Goal: Use online tool/utility: Utilize a website feature to perform a specific function

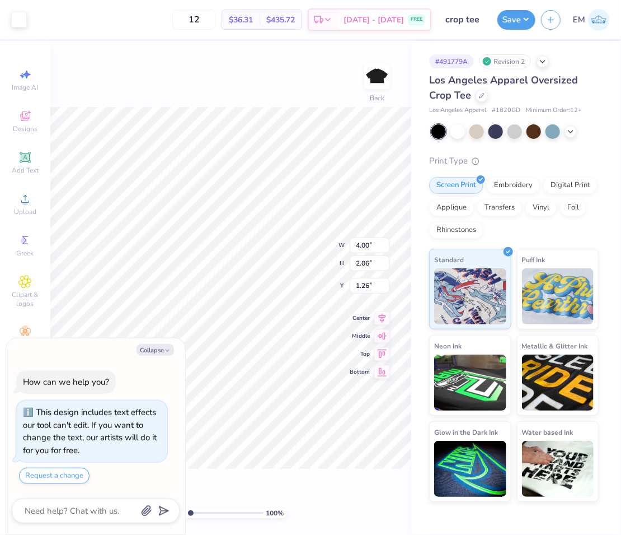
type textarea "x"
type input "1.97"
type textarea "x"
type input "3.00"
type textarea "x"
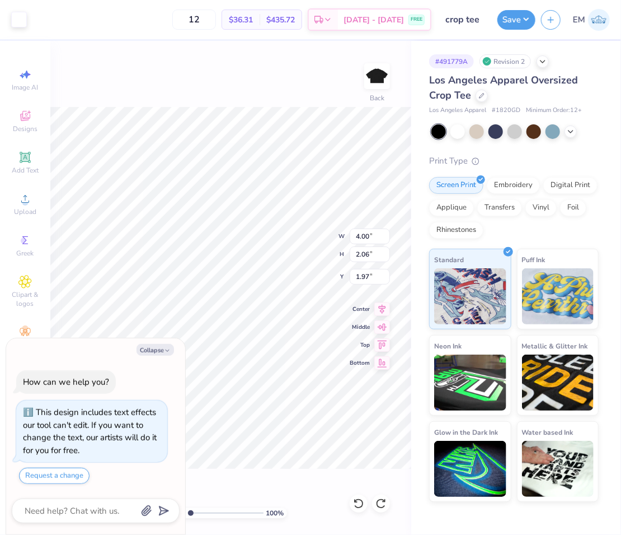
type input "3.41"
type textarea "x"
type input "3.00"
click at [513, 20] on button "Save" at bounding box center [517, 18] width 38 height 20
type textarea "x"
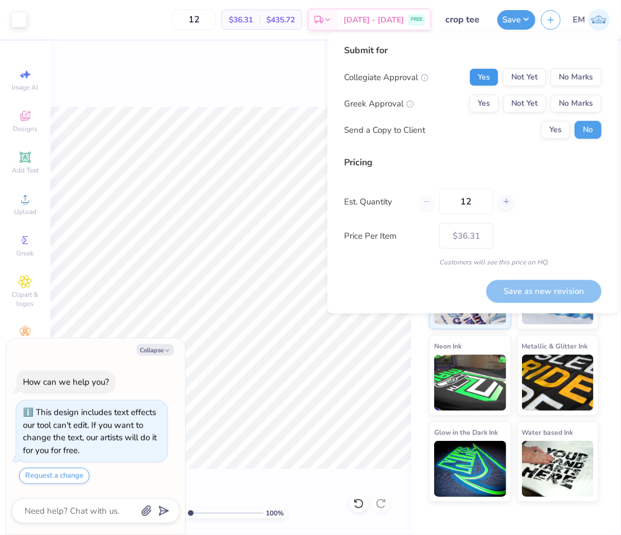
click at [482, 78] on button "Yes" at bounding box center [484, 77] width 29 height 18
click at [573, 104] on button "No Marks" at bounding box center [576, 104] width 51 height 18
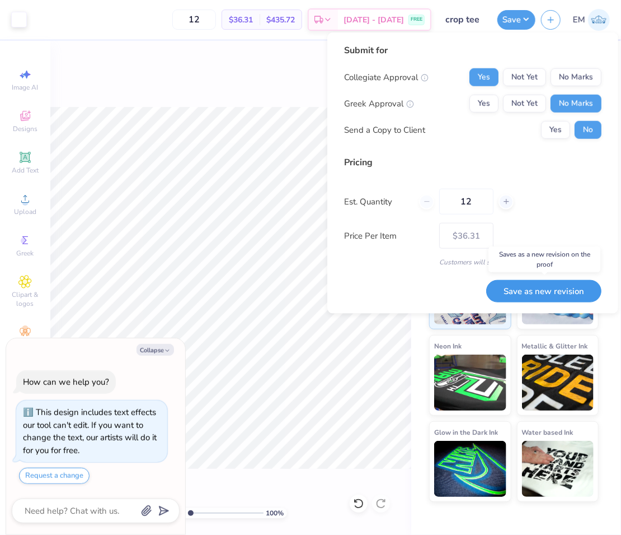
click at [550, 290] on button "Save as new revision" at bounding box center [543, 290] width 115 height 23
type input "$36.31"
type textarea "x"
